Goal: Task Accomplishment & Management: Manage account settings

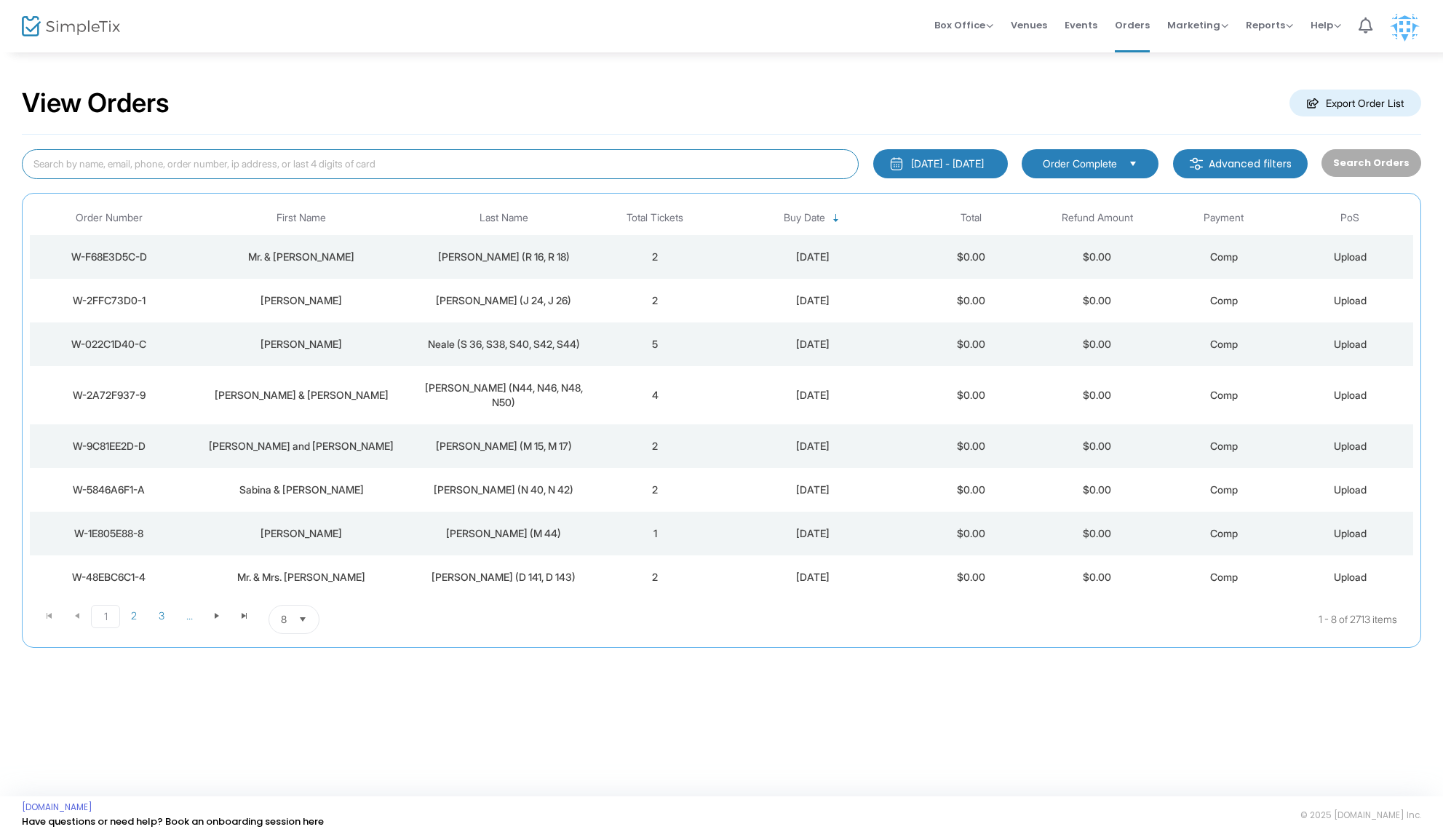
click at [218, 171] on input at bounding box center [440, 164] width 837 height 30
type input "[PERSON_NAME]"
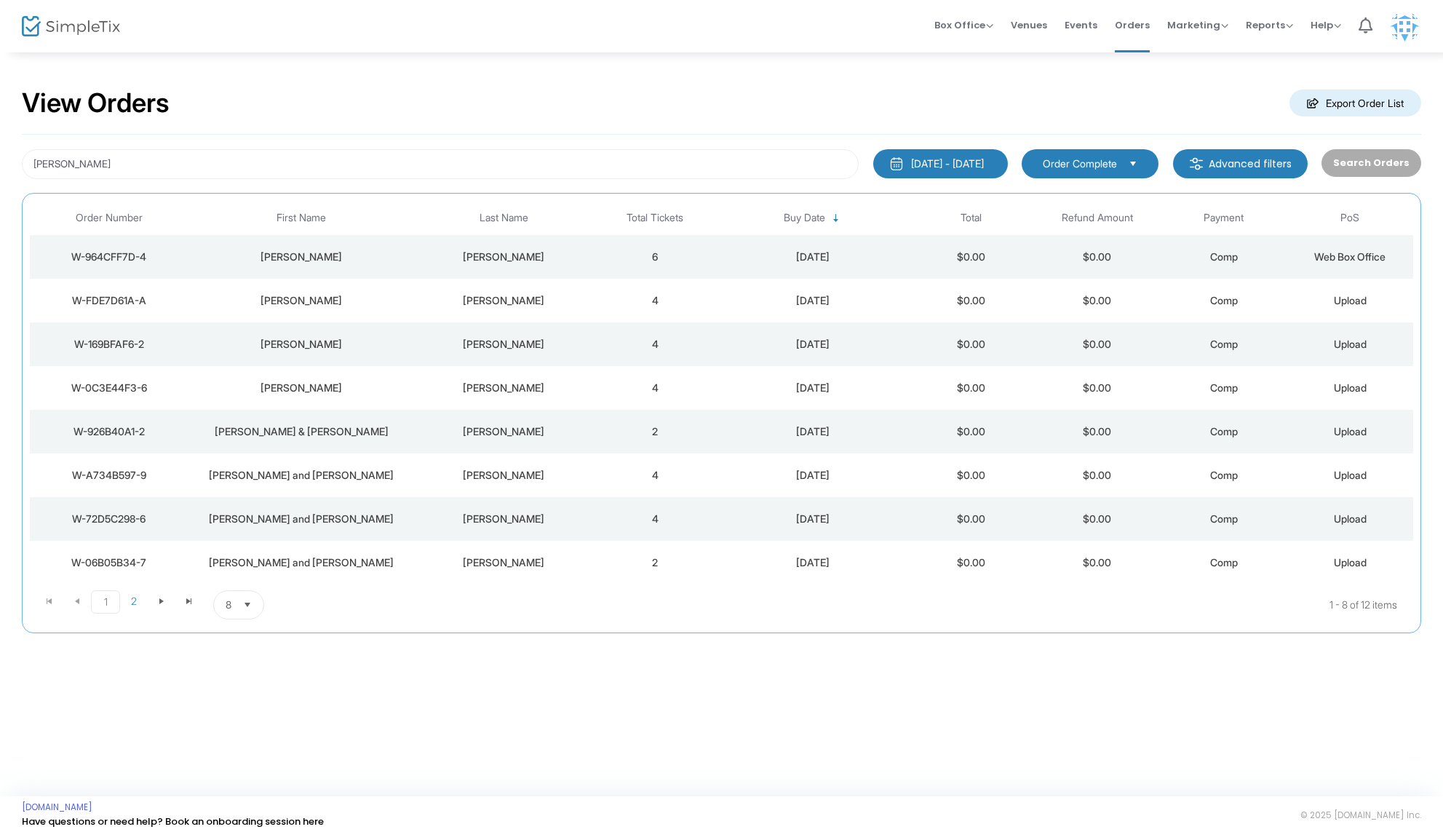
click at [512, 254] on div "[PERSON_NAME]" at bounding box center [503, 256] width 170 height 14
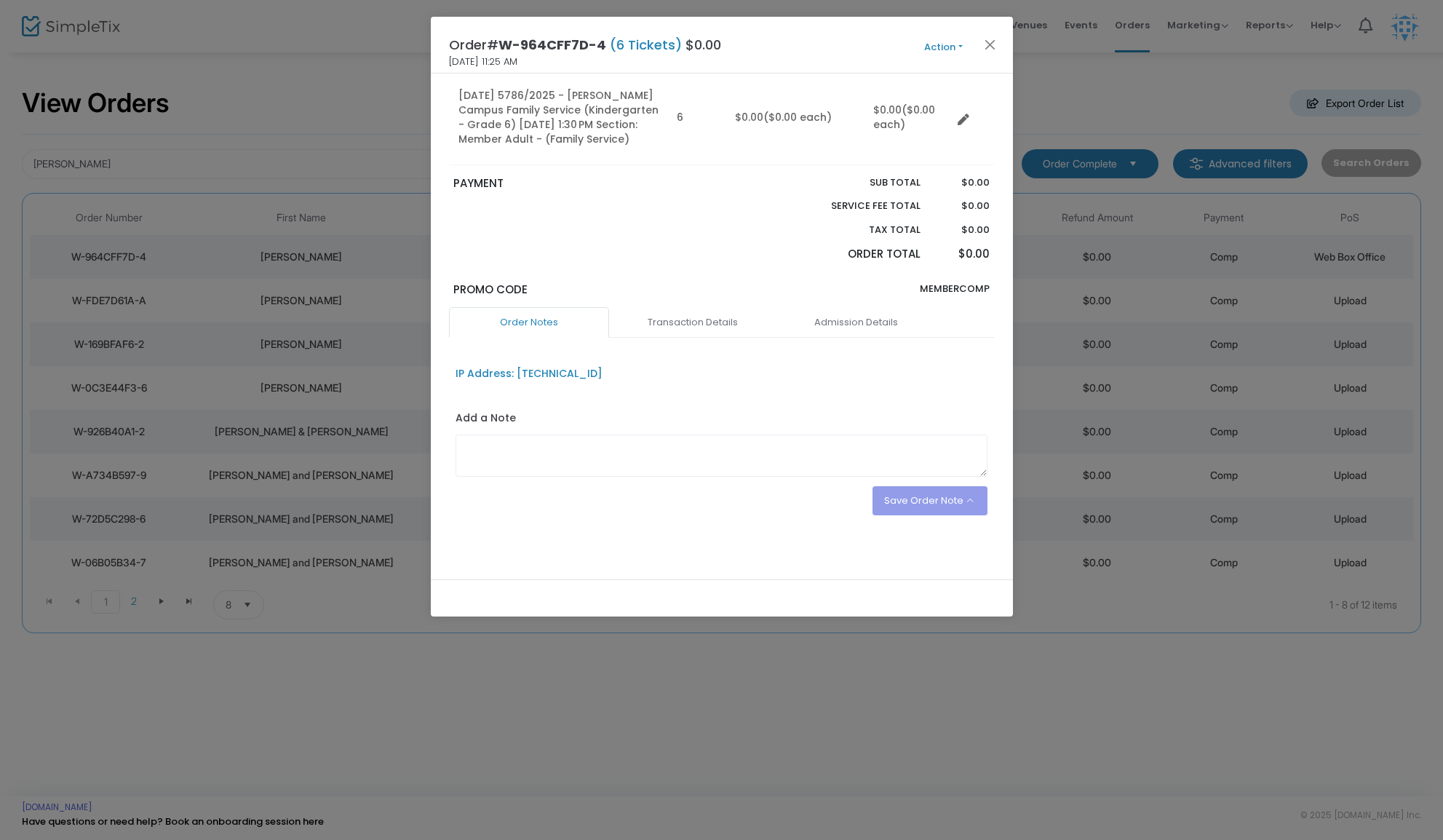
scroll to position [159, 0]
click at [511, 452] on textarea at bounding box center [722, 454] width 532 height 42
click at [511, 452] on textarea "To enrich screen reader interactions, please activate Accessibility in Grammarl…" at bounding box center [722, 454] width 532 height 42
paste textarea "[PERSON_NAME], [PERSON_NAME], [PERSON_NAME], [PERSON_NAME], [PERSON_NAME], [PER…"
type textarea "[PERSON_NAME], [PERSON_NAME], [PERSON_NAME], [PERSON_NAME], [PERSON_NAME], [PER…"
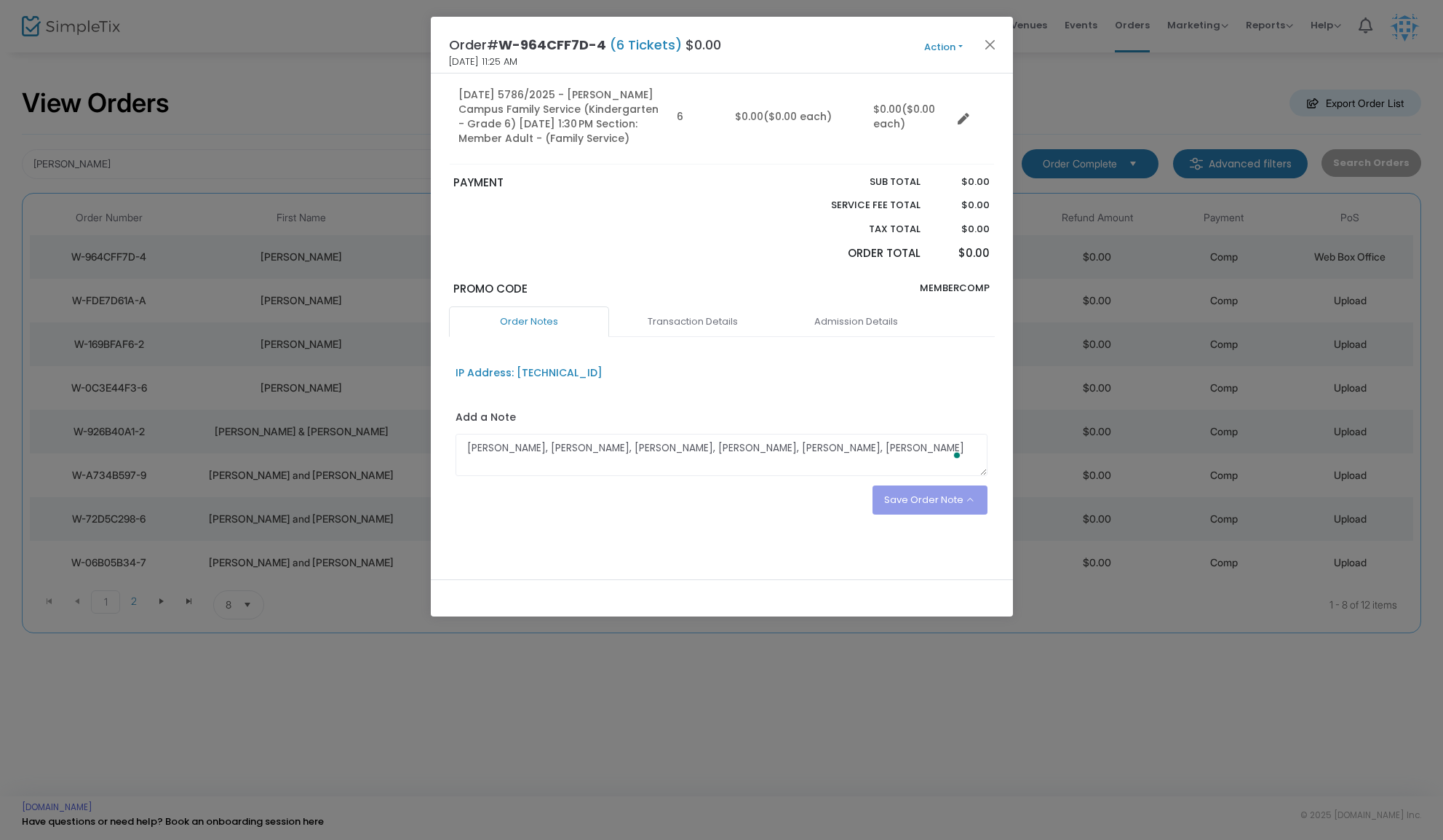
click at [966, 497] on div "Save Order Note Save on eTicket Save as an order note" at bounding box center [930, 500] width 115 height 29
click at [961, 497] on button "Save Order Note" at bounding box center [930, 500] width 115 height 29
click at [883, 441] on li "Save on eTicket" at bounding box center [913, 437] width 146 height 27
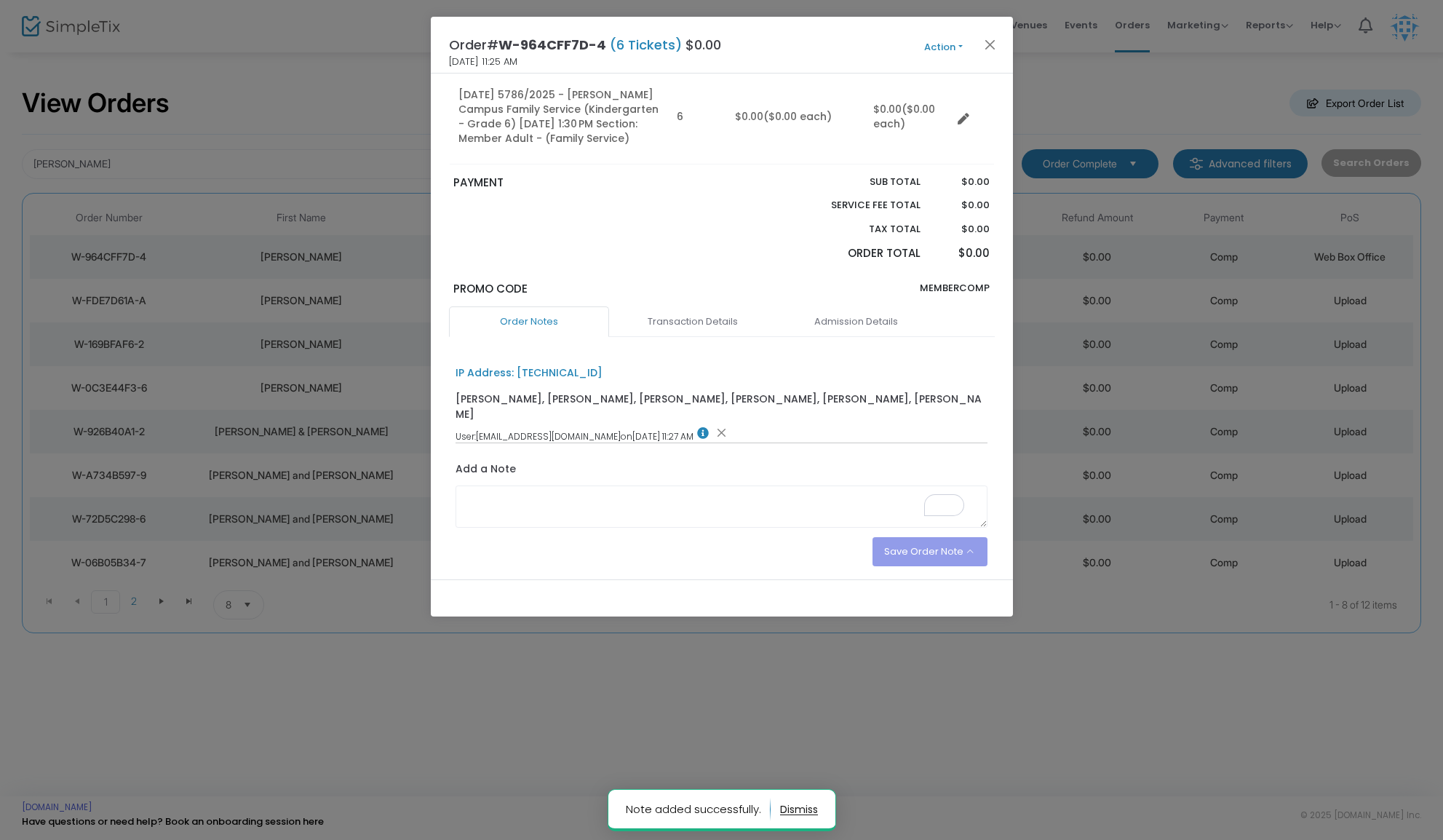
click at [958, 43] on button "Action" at bounding box center [943, 47] width 87 height 16
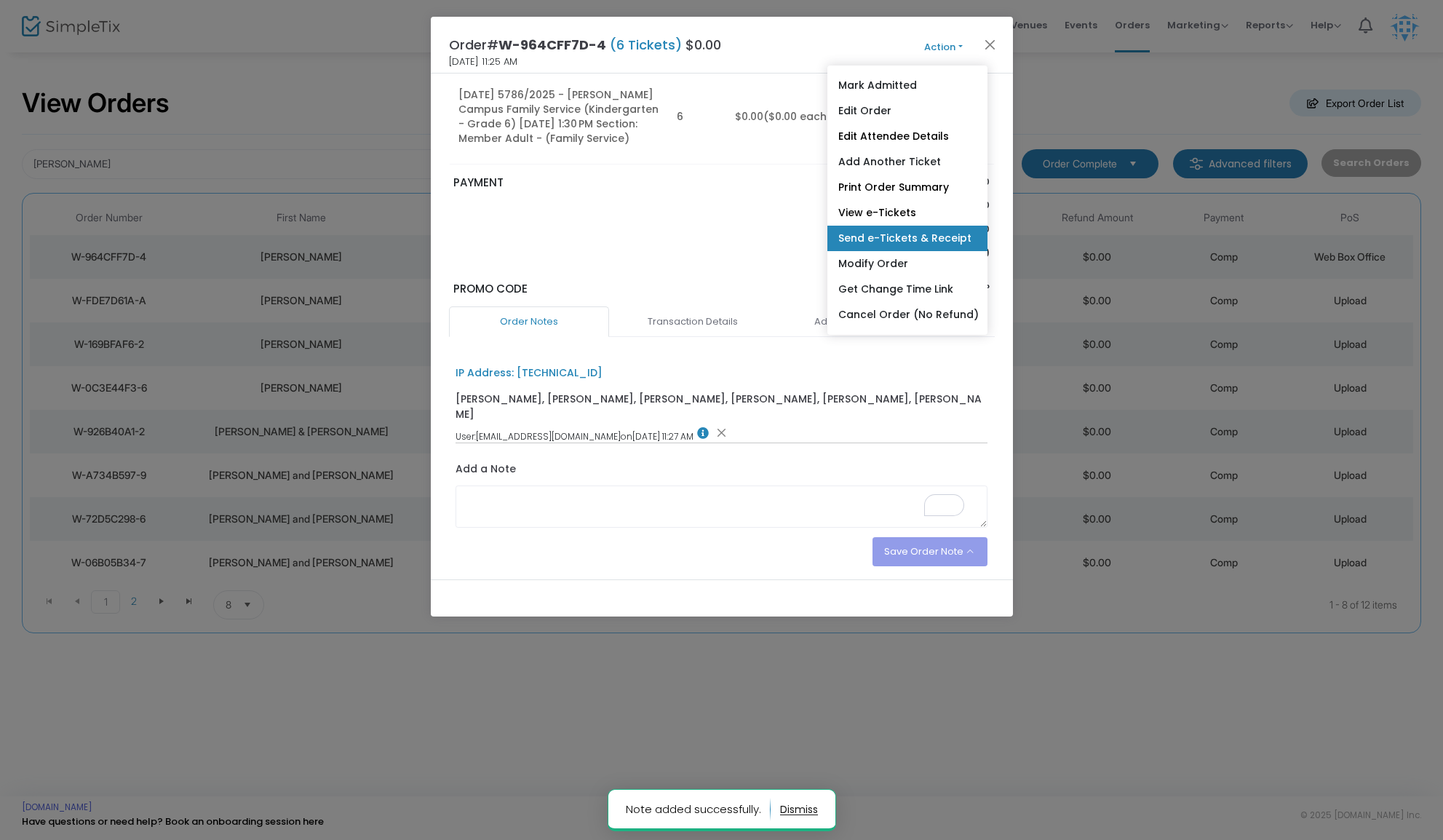
click at [893, 239] on link "Send e-Tickets & Receipt" at bounding box center [907, 238] width 160 height 26
type input "[EMAIL_ADDRESS][DOMAIN_NAME]"
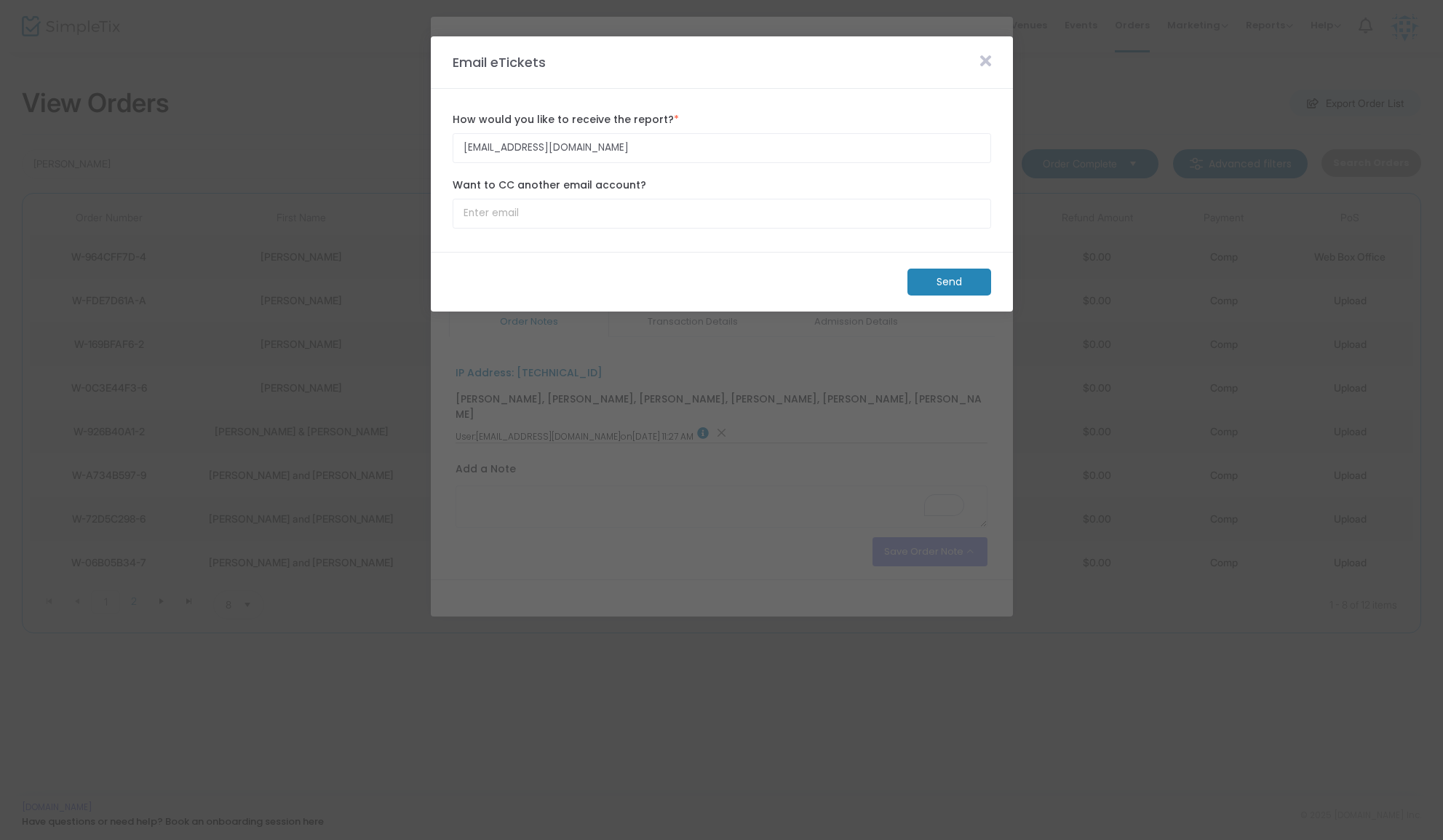
click at [936, 279] on m-button "Send" at bounding box center [949, 282] width 84 height 27
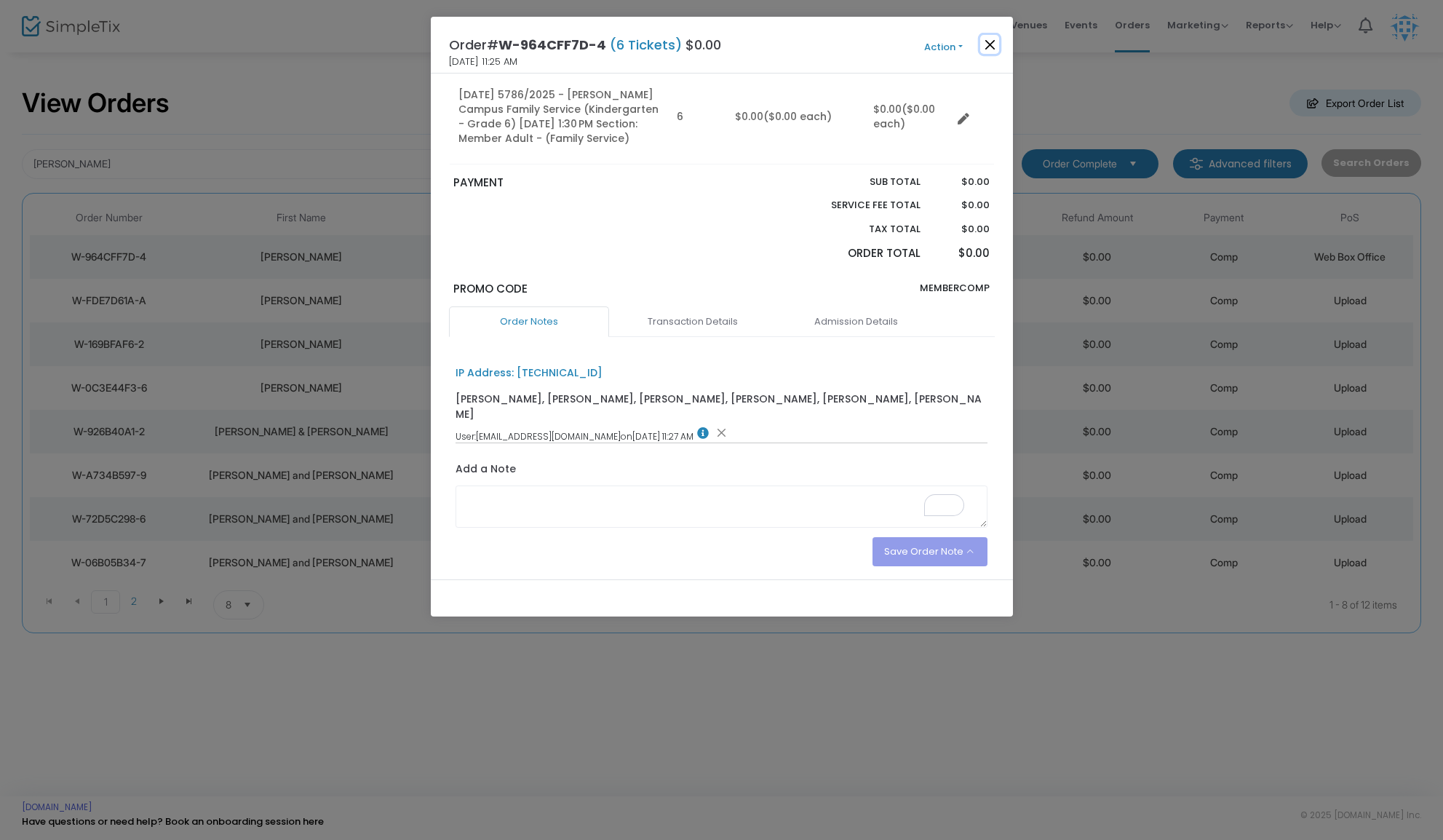
click at [992, 43] on button "Close" at bounding box center [990, 44] width 19 height 19
